Goal: Task Accomplishment & Management: Complete application form

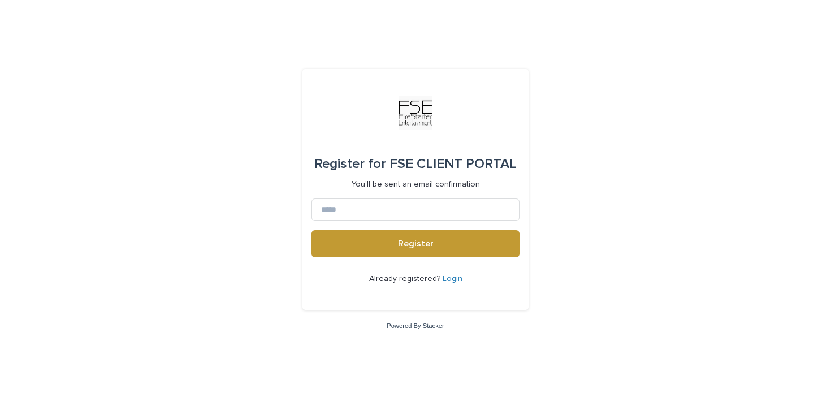
click at [388, 206] on input at bounding box center [415, 209] width 208 height 23
type input "**********"
click at [311, 230] on button "Register" at bounding box center [415, 243] width 208 height 27
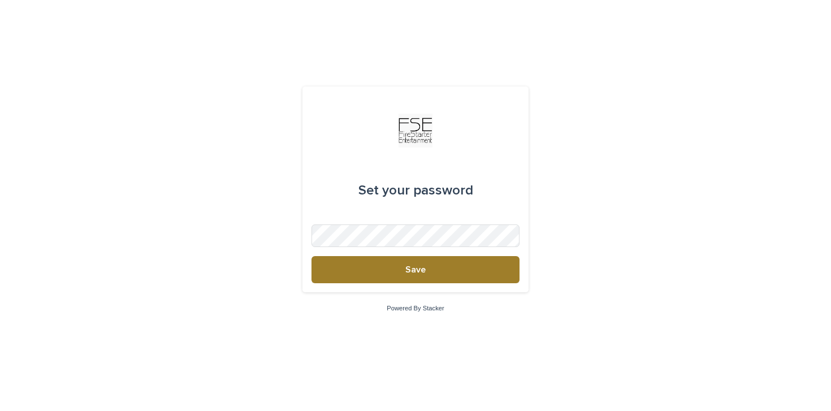
click at [378, 274] on button "Save" at bounding box center [415, 269] width 208 height 27
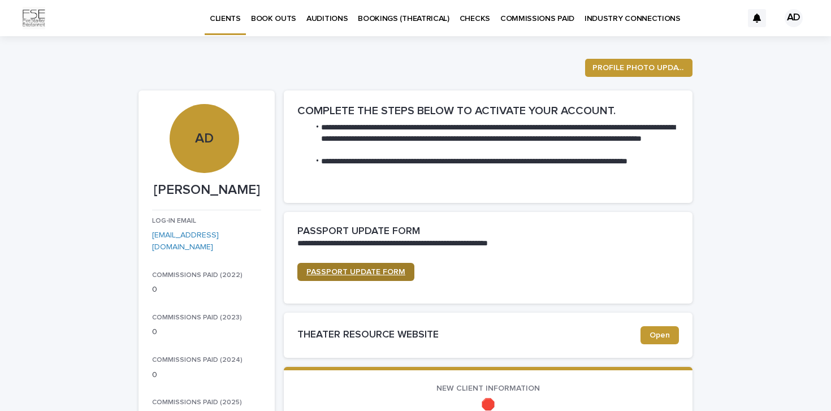
click at [399, 272] on span "PASSPORT UPDATE FORM" at bounding box center [355, 272] width 99 height 8
click at [375, 274] on span "PASSPORT UPDATE FORM" at bounding box center [355, 272] width 99 height 8
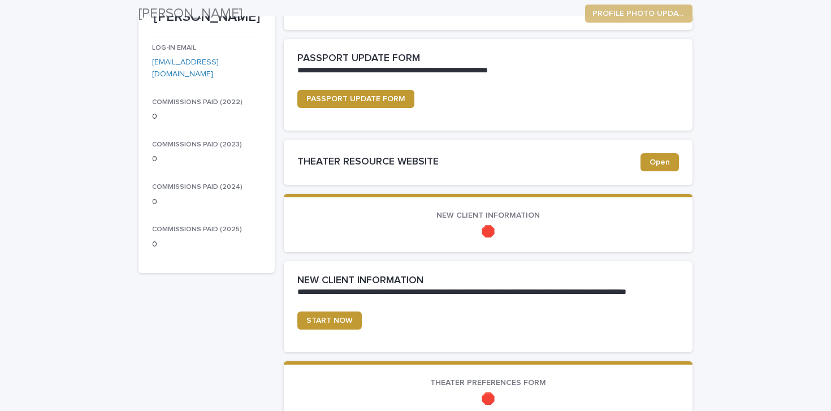
scroll to position [237, 0]
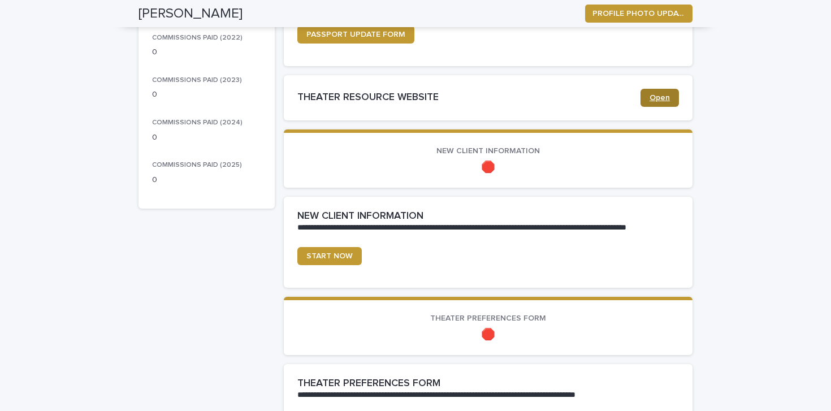
click at [653, 99] on span "Open" at bounding box center [659, 98] width 20 height 8
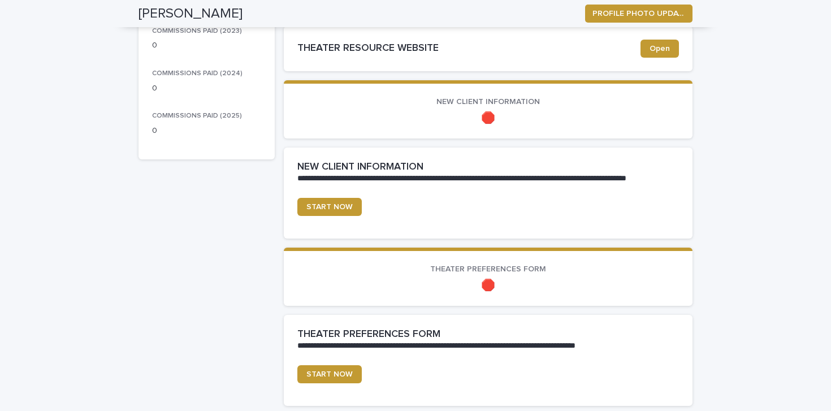
scroll to position [285, 0]
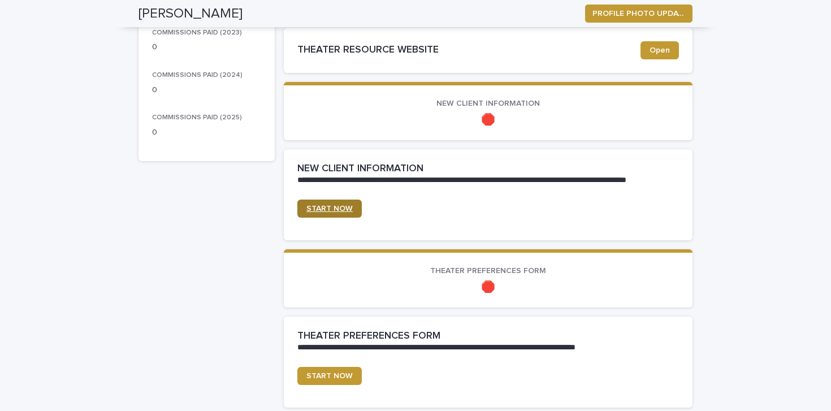
click at [333, 209] on span "START NOW" at bounding box center [329, 209] width 46 height 8
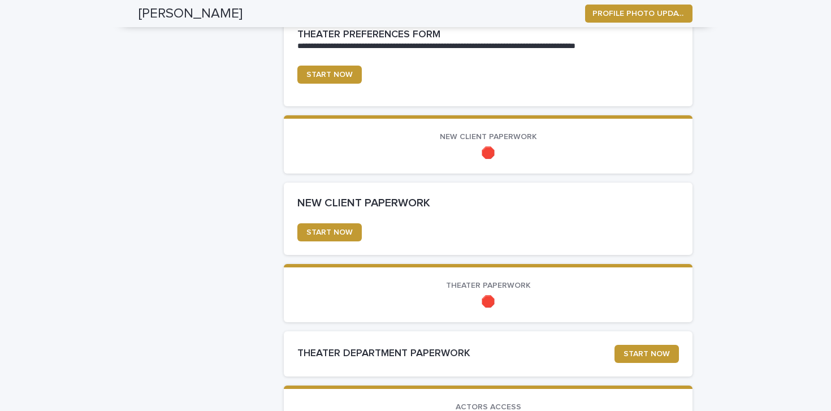
scroll to position [586, 0]
click at [317, 73] on span "START NOW" at bounding box center [329, 75] width 46 height 8
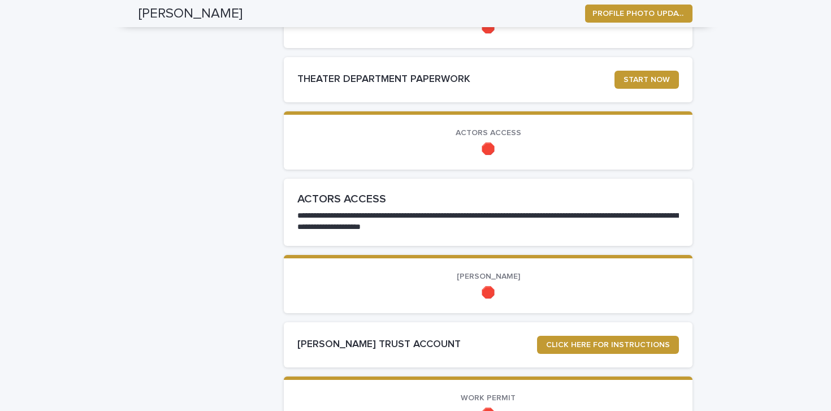
scroll to position [896, 0]
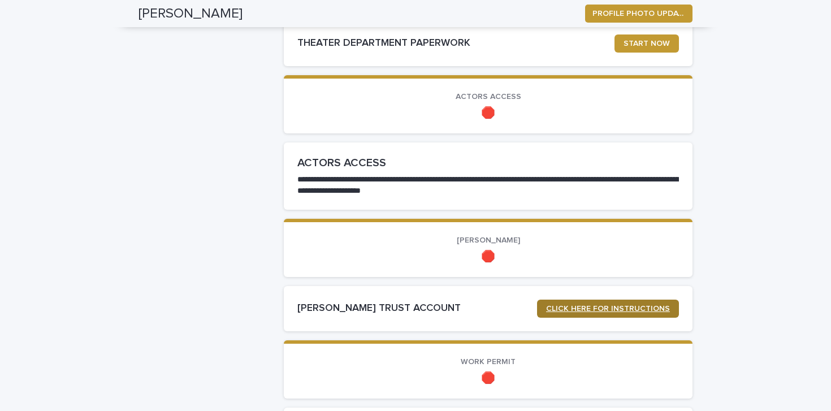
click at [617, 311] on span "CLICK HERE FOR INSTRUCTIONS" at bounding box center [608, 309] width 124 height 8
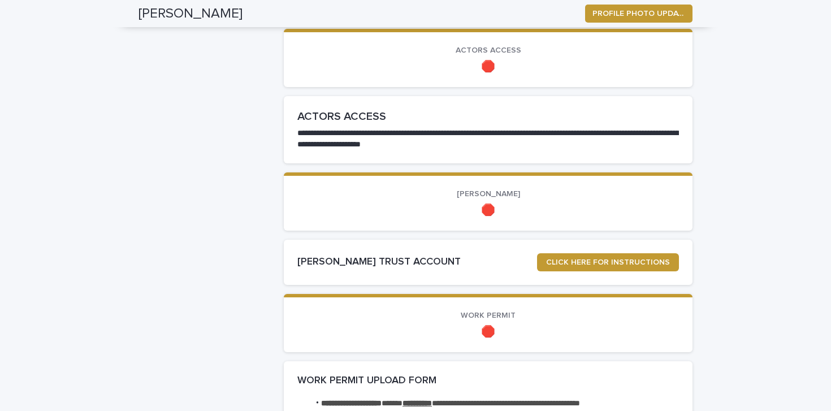
scroll to position [948, 0]
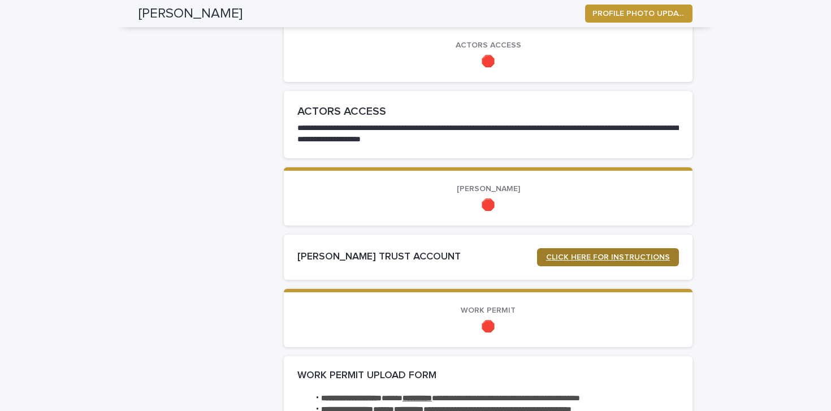
click at [566, 259] on span "CLICK HERE FOR INSTRUCTIONS" at bounding box center [608, 257] width 124 height 8
